Goal: Check status: Check status

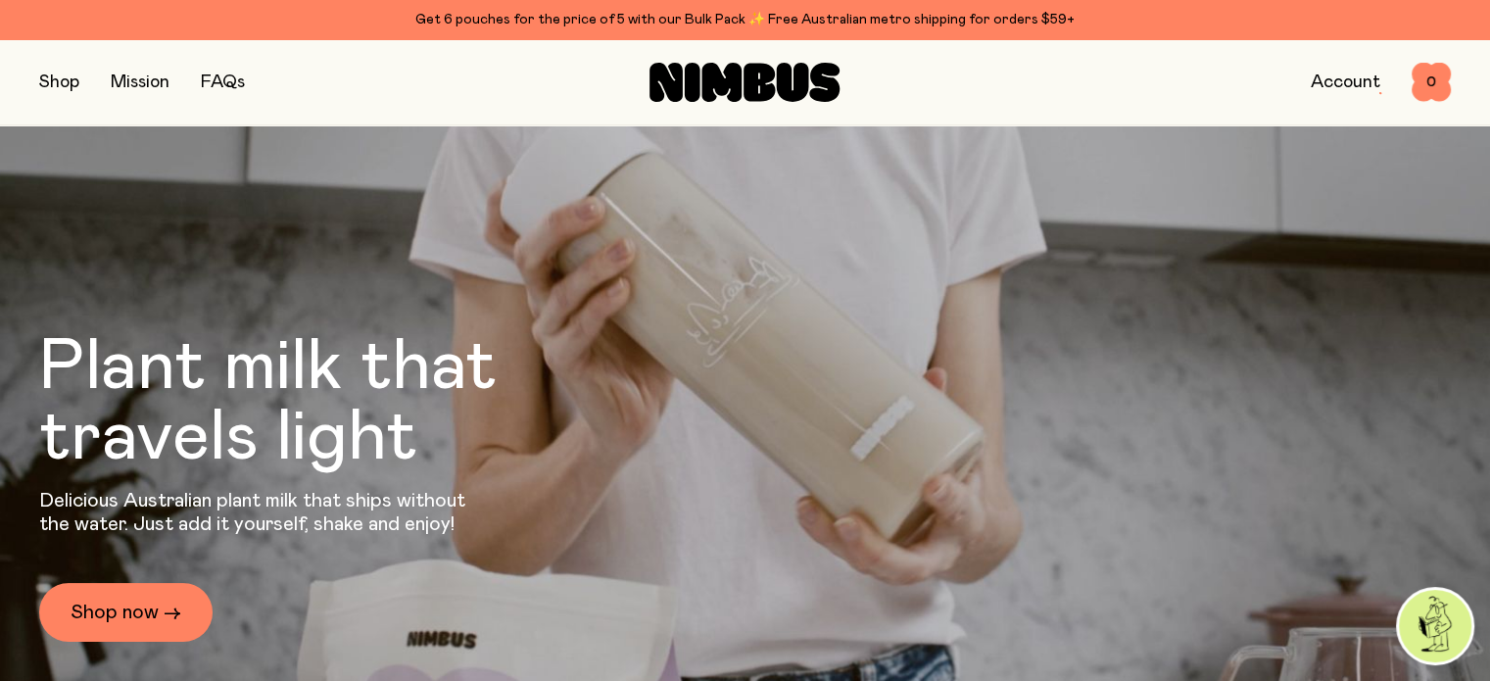
click at [1358, 83] on link "Account" at bounding box center [1346, 82] width 70 height 18
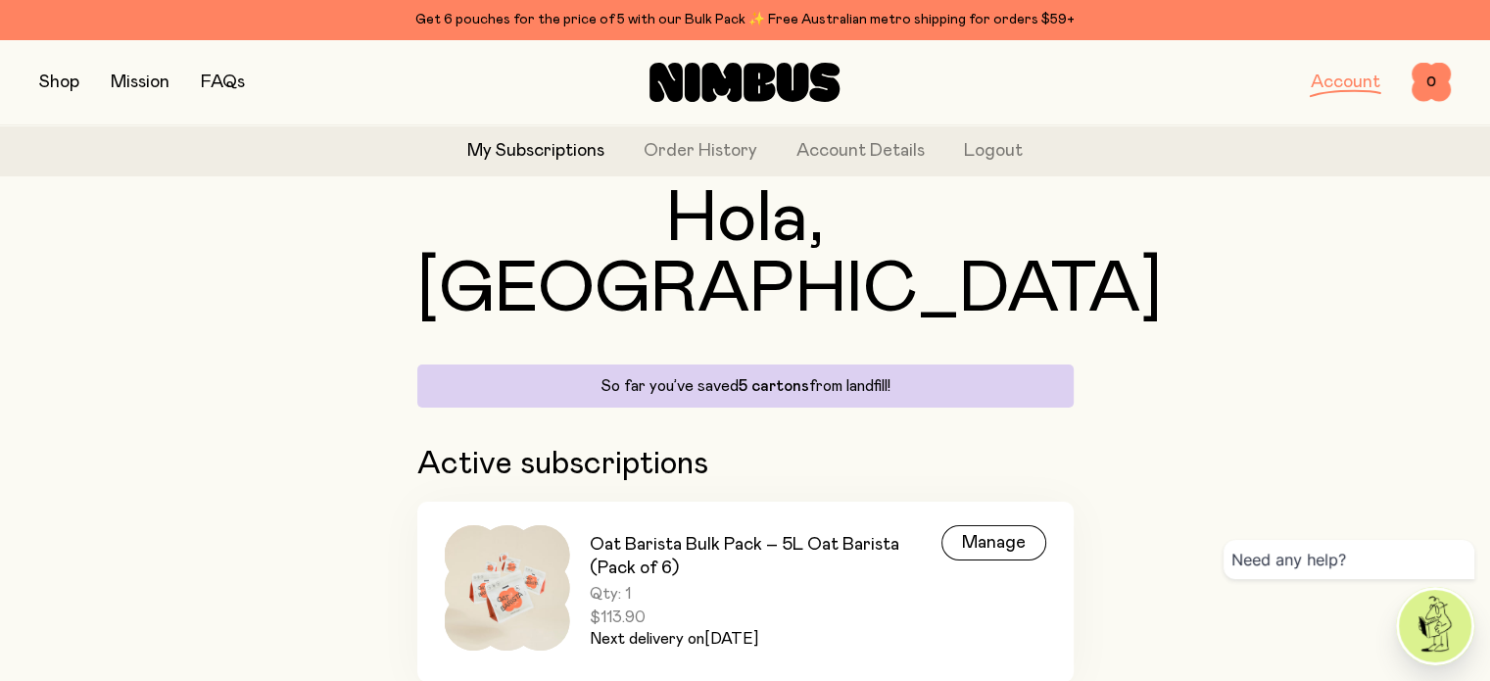
scroll to position [94, 0]
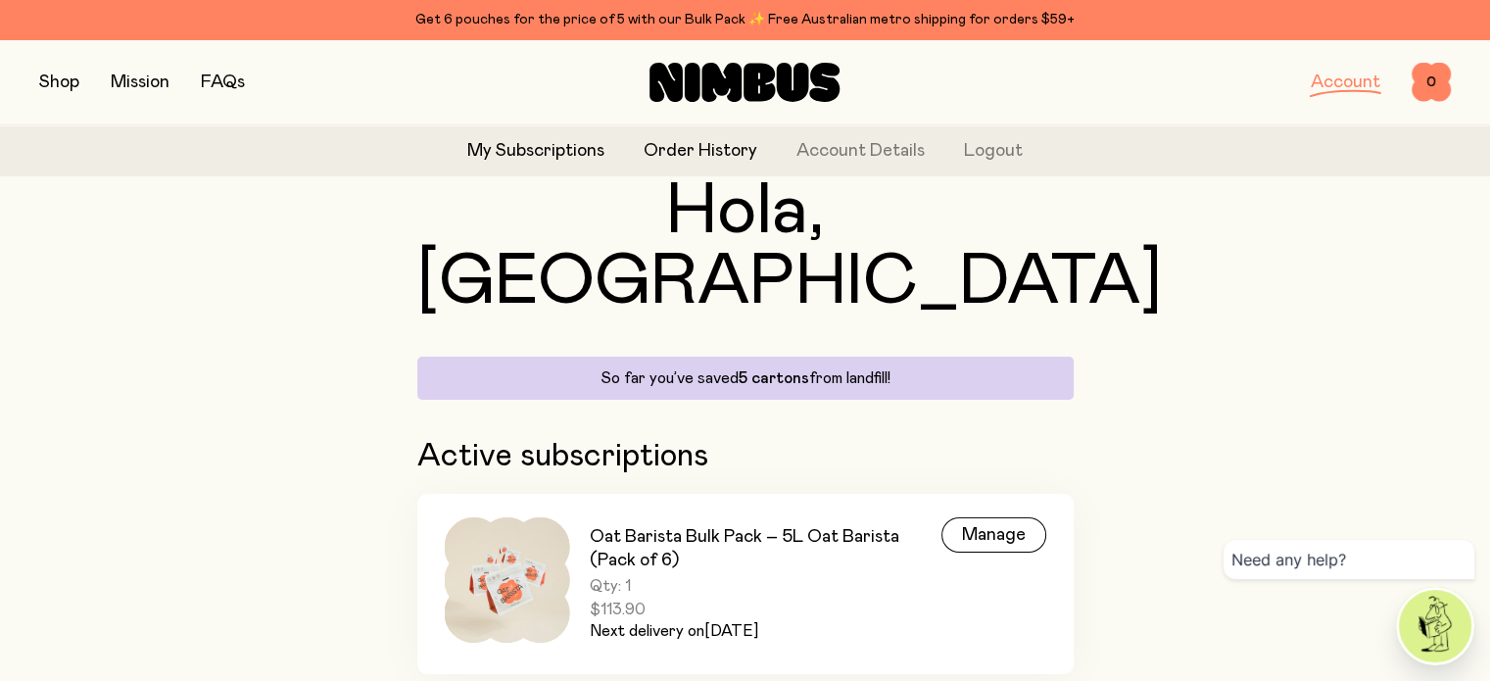
click at [741, 146] on link "Order History" at bounding box center [701, 151] width 114 height 26
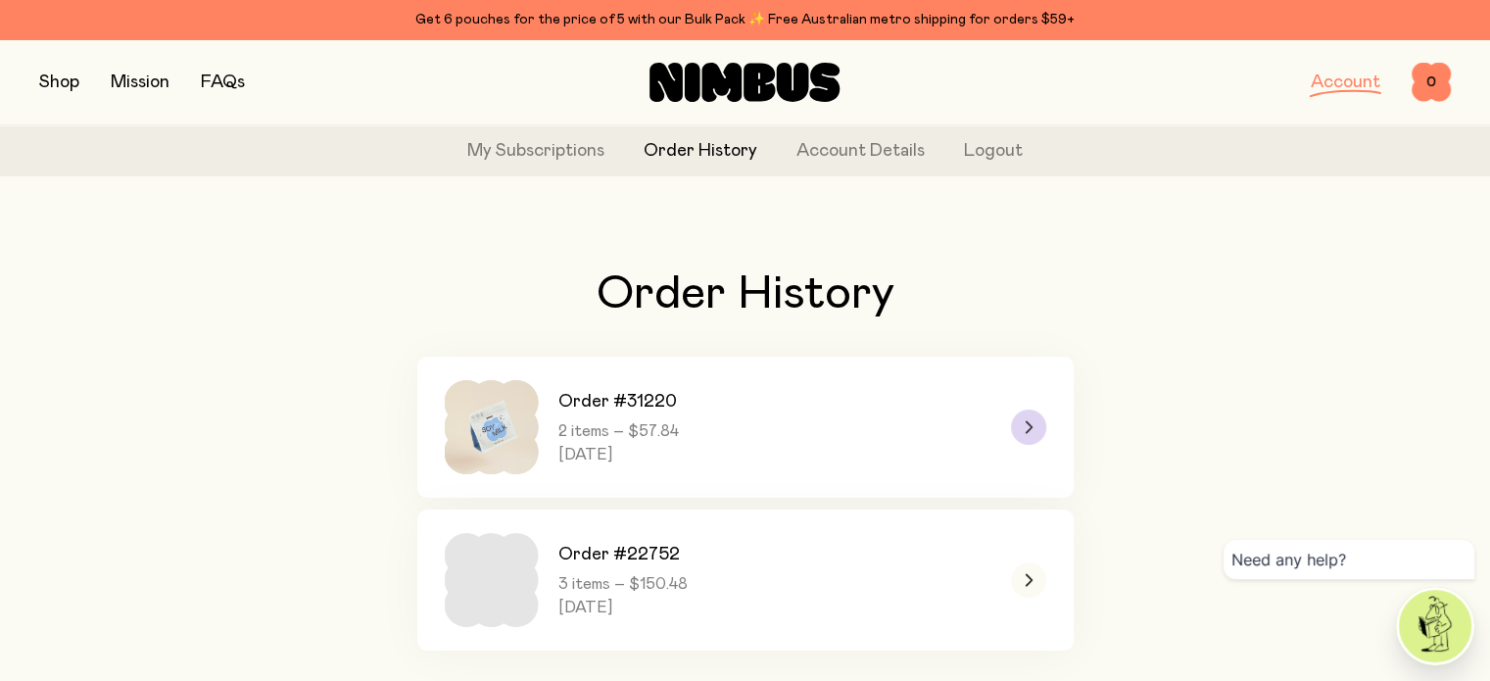
click at [1031, 425] on icon at bounding box center [1029, 427] width 8 height 12
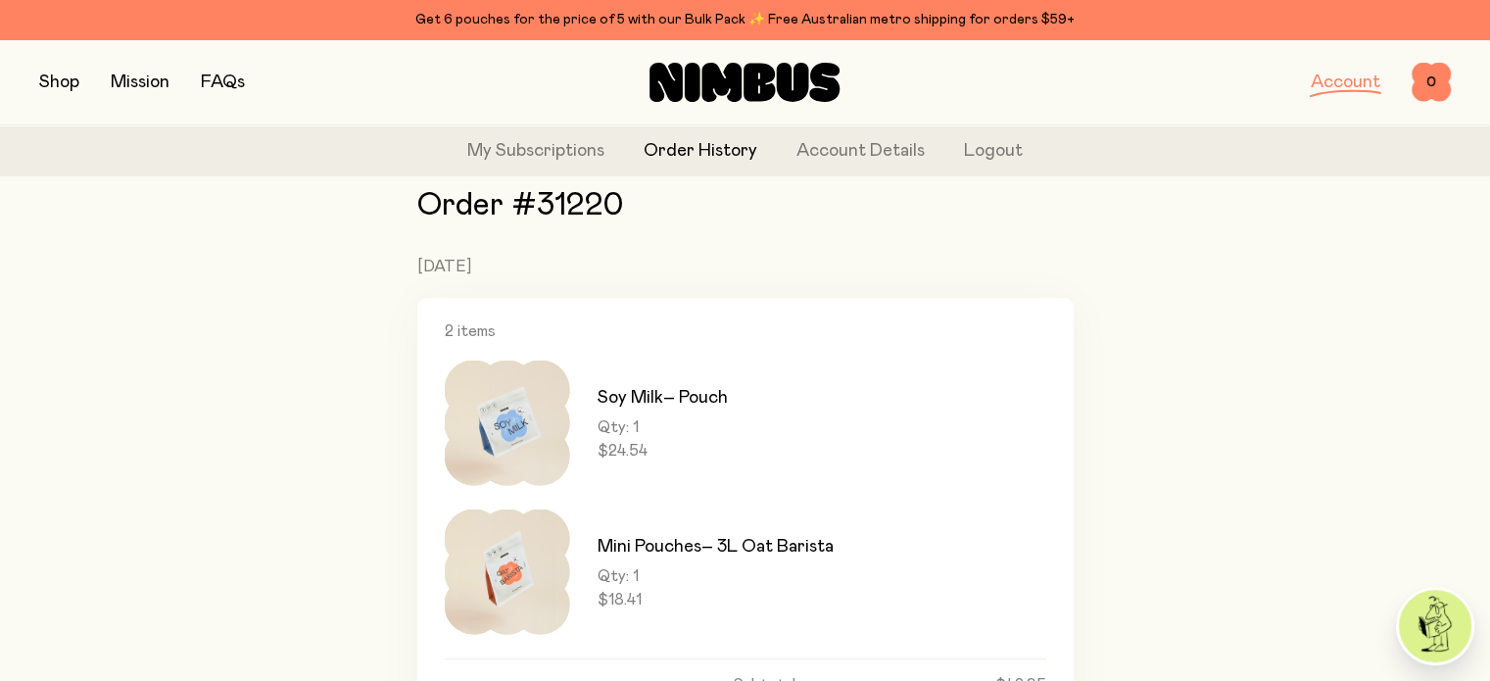
scroll to position [518, 0]
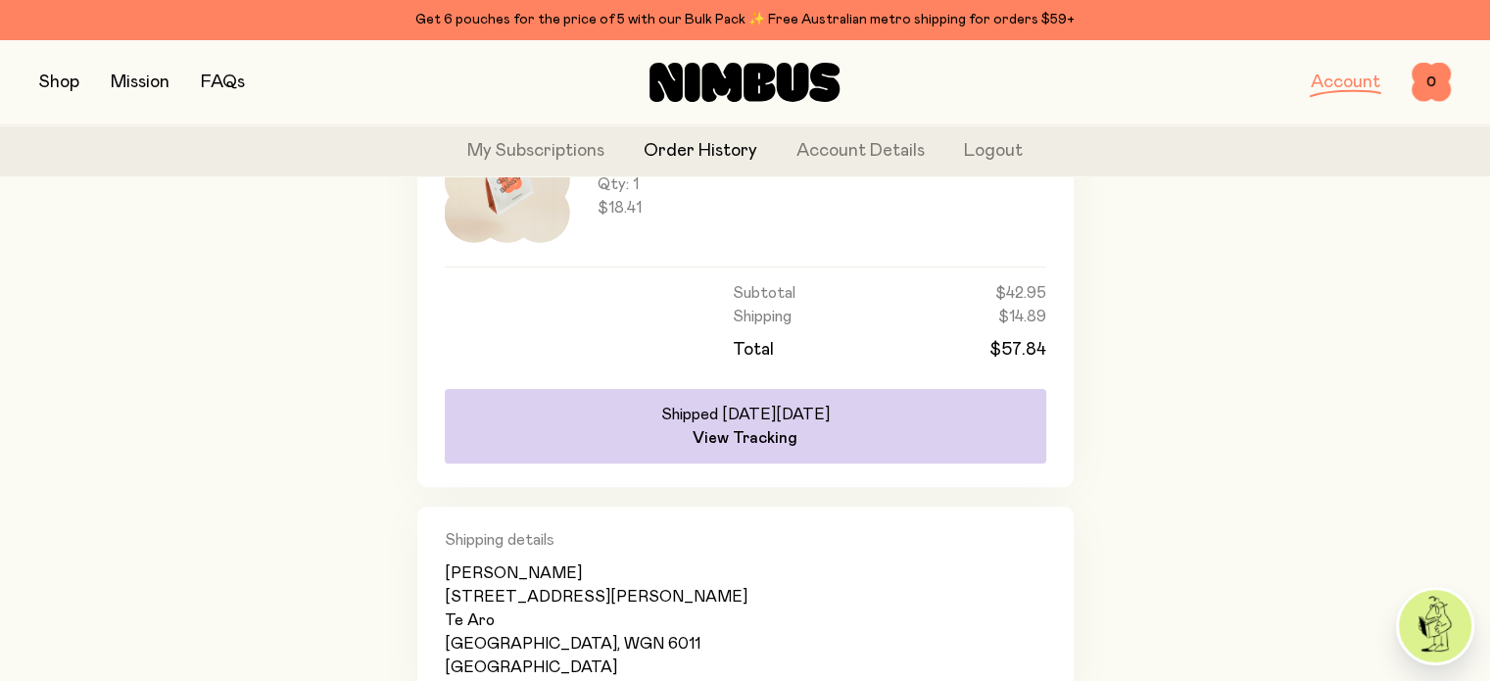
click at [778, 438] on link "View Tracking" at bounding box center [745, 438] width 105 height 20
